Goal: Find specific fact: Find specific fact

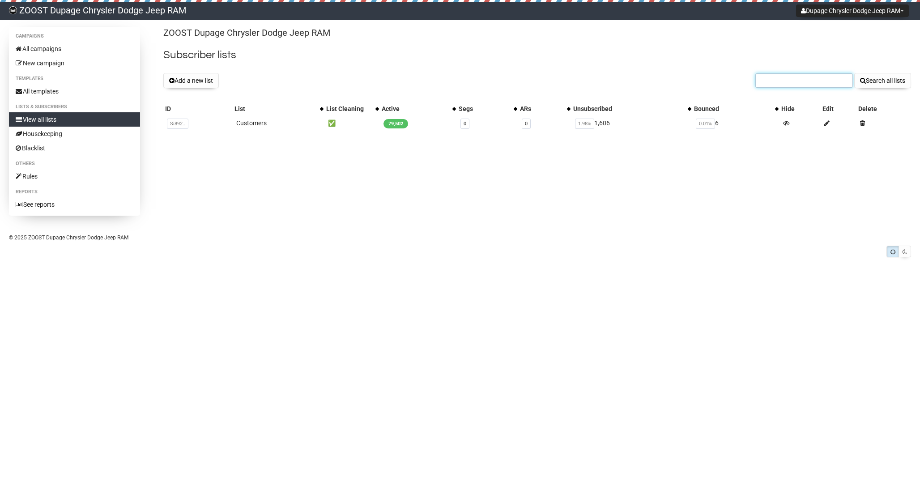
click at [794, 81] on input "text" at bounding box center [804, 80] width 98 height 14
paste input "[EMAIL_ADDRESS][DOMAIN_NAME]"
type input "[EMAIL_ADDRESS][DOMAIN_NAME]"
click at [854, 73] on button "Search all lists" at bounding box center [882, 80] width 57 height 15
click at [788, 83] on input "text" at bounding box center [804, 80] width 98 height 14
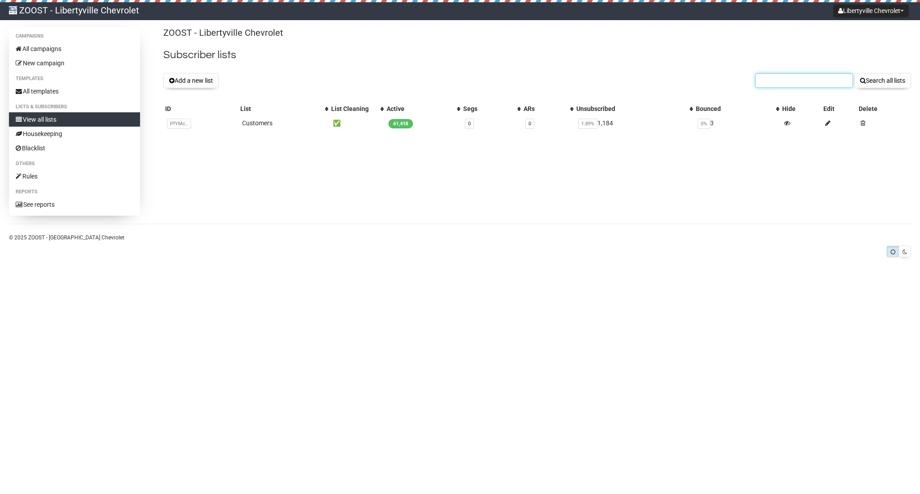
paste input "gregkloczkowski@yahoo.com"
type input "gregkloczkowski@yahoo.com"
click at [895, 79] on button "Search all lists" at bounding box center [882, 80] width 57 height 15
click at [781, 80] on input "text" at bounding box center [804, 80] width 98 height 14
paste input "[PERSON_NAME][EMAIL_ADDRESS][DOMAIN_NAME]"
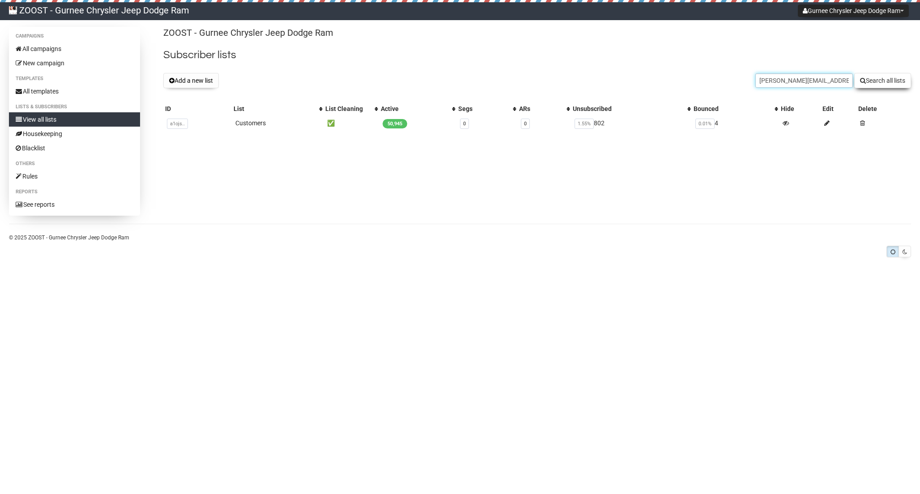
type input "[PERSON_NAME][EMAIL_ADDRESS][DOMAIN_NAME]"
click at [886, 83] on button "Search all lists" at bounding box center [882, 80] width 57 height 15
